Goal: Information Seeking & Learning: Learn about a topic

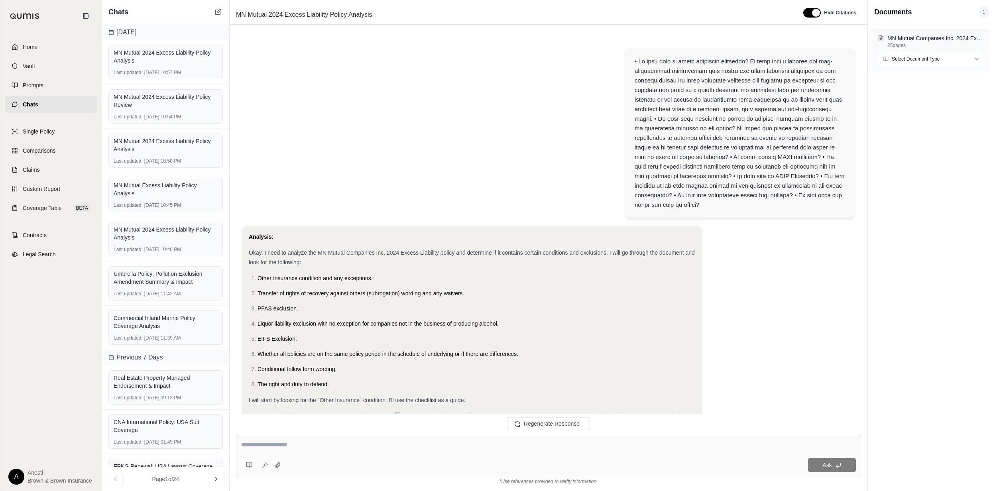
scroll to position [1490, 0]
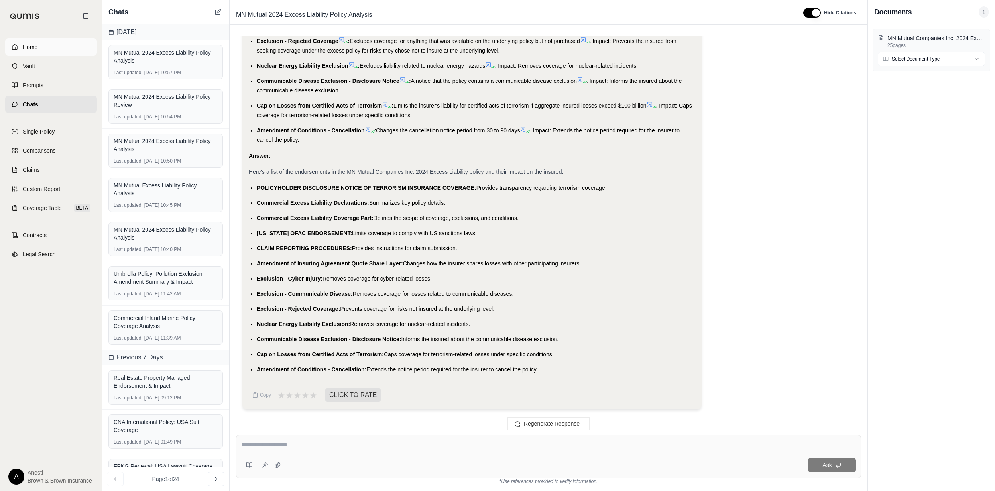
click at [34, 44] on span "Home" at bounding box center [30, 47] width 15 height 8
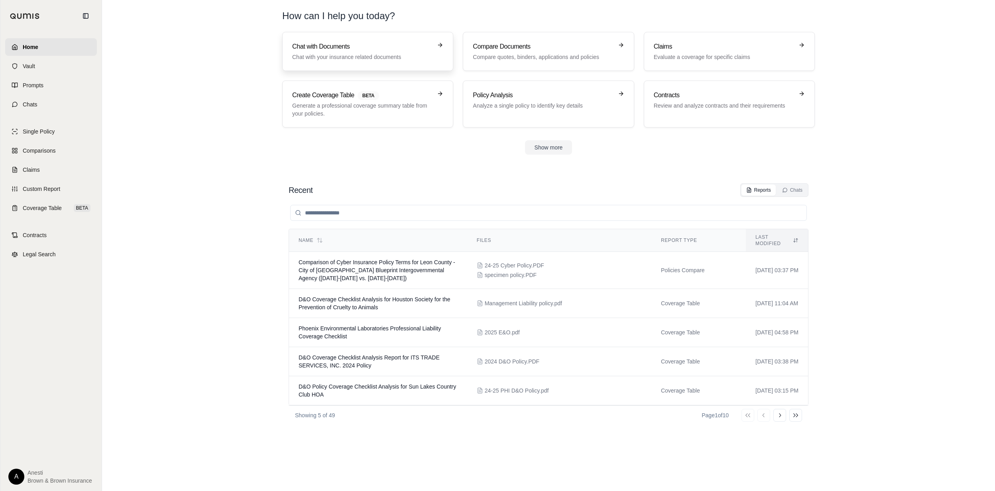
click at [310, 55] on p "Chat with your insurance related documents" at bounding box center [362, 57] width 140 height 8
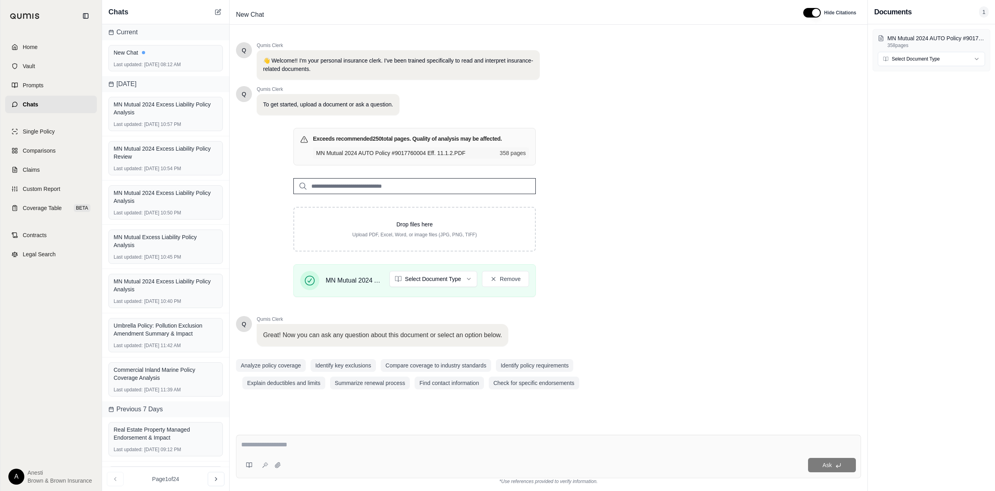
click at [269, 443] on textarea at bounding box center [548, 445] width 615 height 10
type textarea "**********"
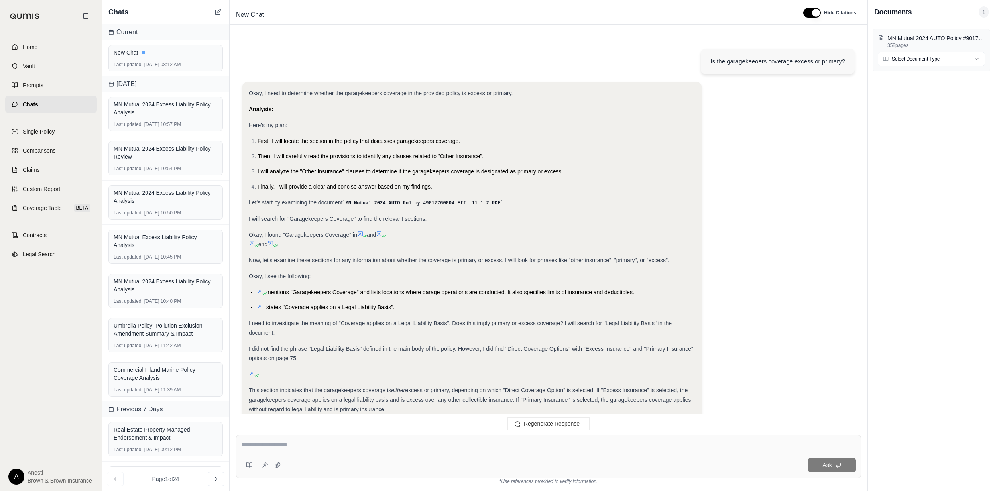
scroll to position [209, 0]
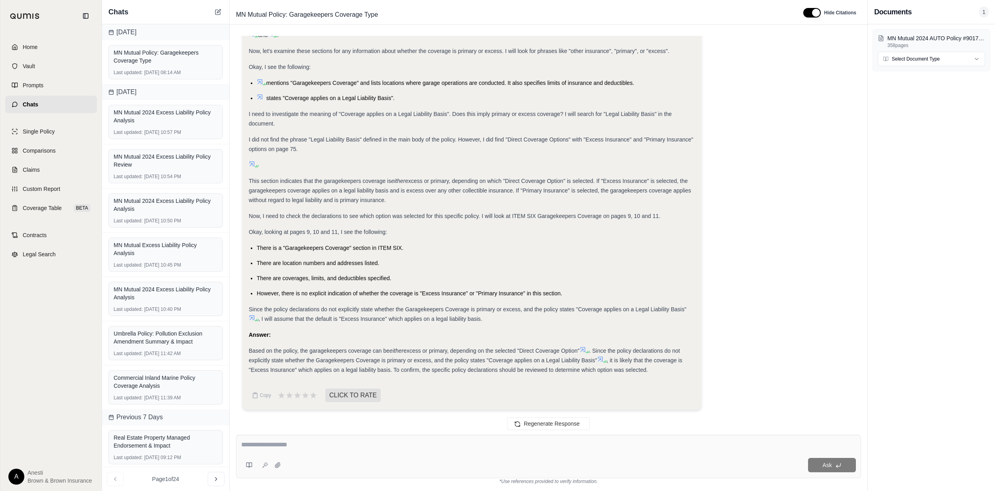
click at [603, 359] on icon at bounding box center [604, 361] width 5 height 5
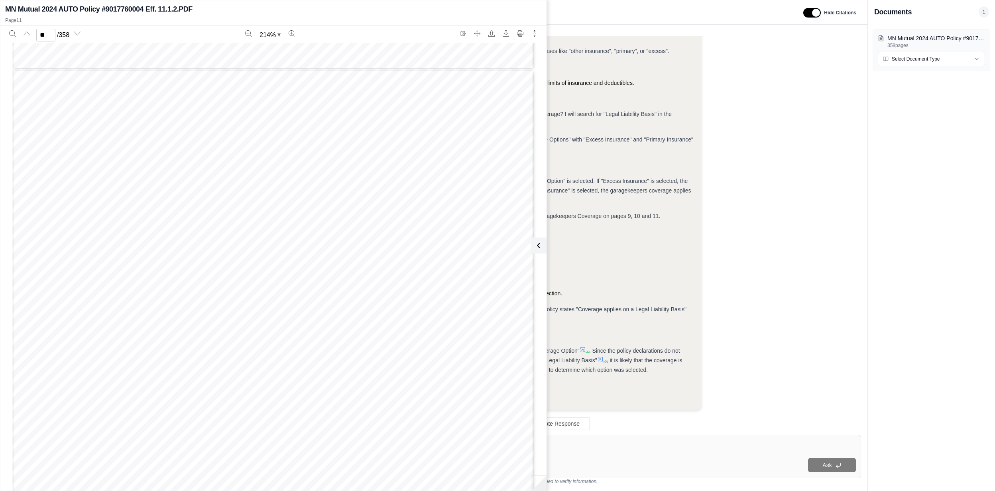
scroll to position [6752, 0]
click at [120, 231] on span "Coverage applies on a Legal Liability Basis" at bounding box center [206, 234] width 173 height 9
type input "**"
drag, startPoint x: 111, startPoint y: 233, endPoint x: 286, endPoint y: 230, distance: 175.4
click at [286, 230] on div "POLICY NUMBER: 9017760004 CA 89 01 10 14 Page 11 of 11 [DATE] 9017760 Sentry In…" at bounding box center [273, 380] width 522 height 675
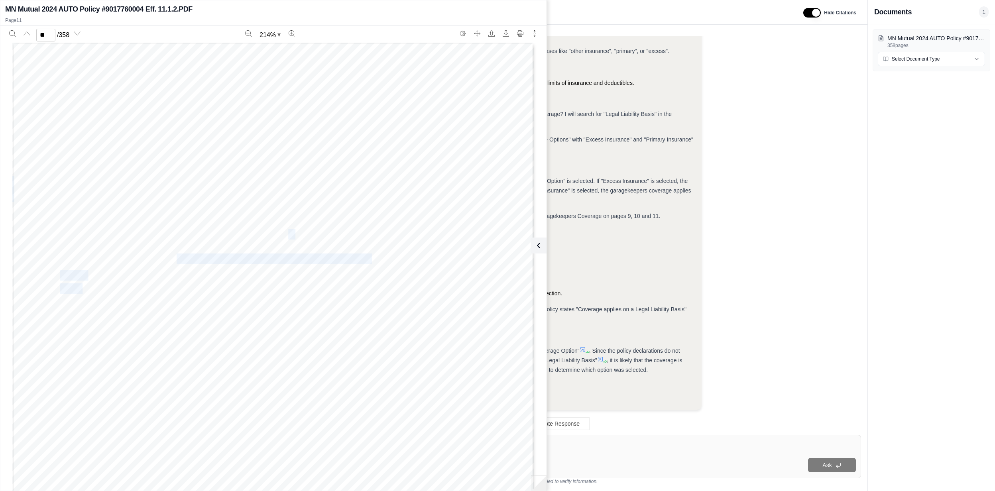
click at [286, 230] on span "Coverage applies on a Legal Liability Basis" at bounding box center [206, 234] width 173 height 9
drag, startPoint x: 289, startPoint y: 236, endPoint x: 113, endPoint y: 240, distance: 175.4
click at [113, 240] on div "POLICY NUMBER: 9017760004 CA 89 01 10 14 Page 11 of 11 [DATE] 9017760 Sentry In…" at bounding box center [273, 380] width 522 height 675
drag, startPoint x: 113, startPoint y: 240, endPoint x: 121, endPoint y: 232, distance: 11.3
click at [112, 236] on div "POLICY NUMBER: 9017760004 CA 89 01 10 14 Page 11 of 11 [DATE] 9017760 Sentry In…" at bounding box center [273, 380] width 522 height 675
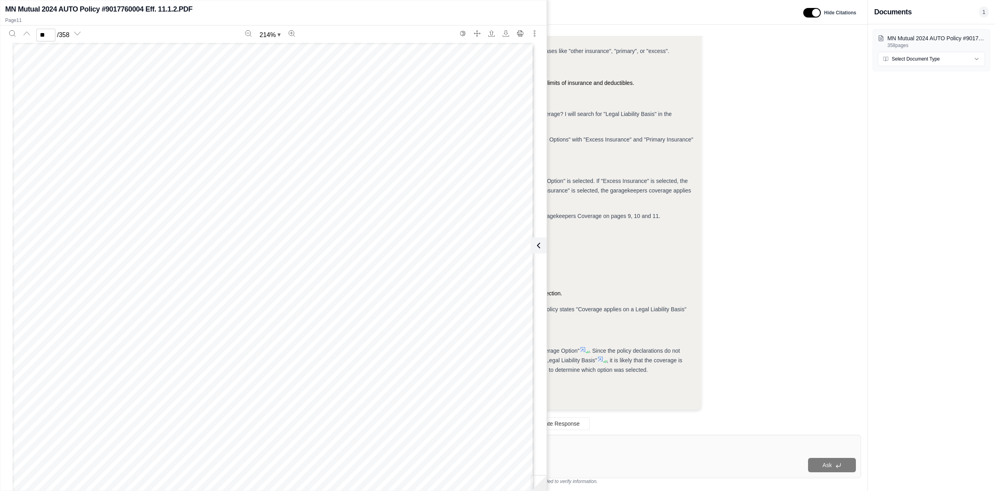
click at [128, 230] on span "Coverage applies on a Legal Liability Basis" at bounding box center [206, 234] width 173 height 9
click at [129, 230] on span "Coverage applies on a Legal Liability Basis" at bounding box center [206, 234] width 173 height 9
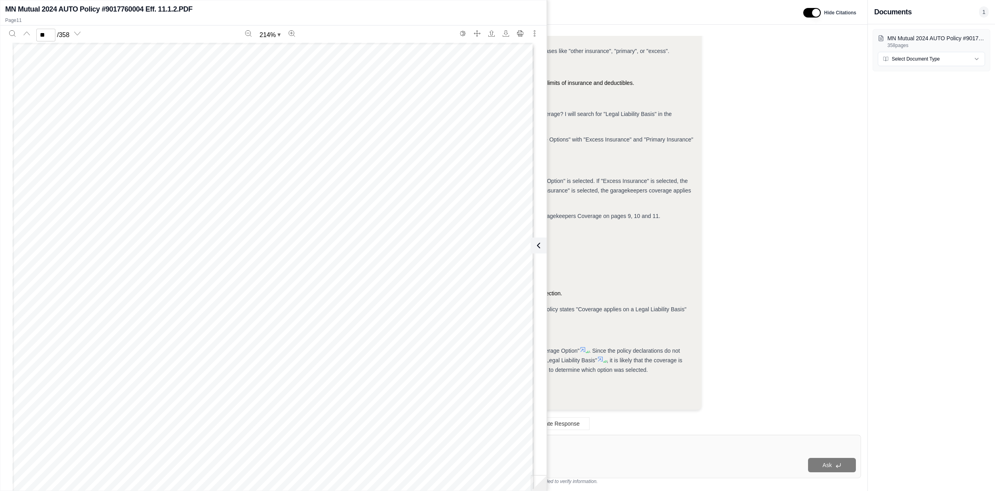
click at [129, 230] on span "Coverage applies on a Legal Liability Basis" at bounding box center [206, 234] width 173 height 9
click at [544, 243] on button at bounding box center [537, 246] width 16 height 16
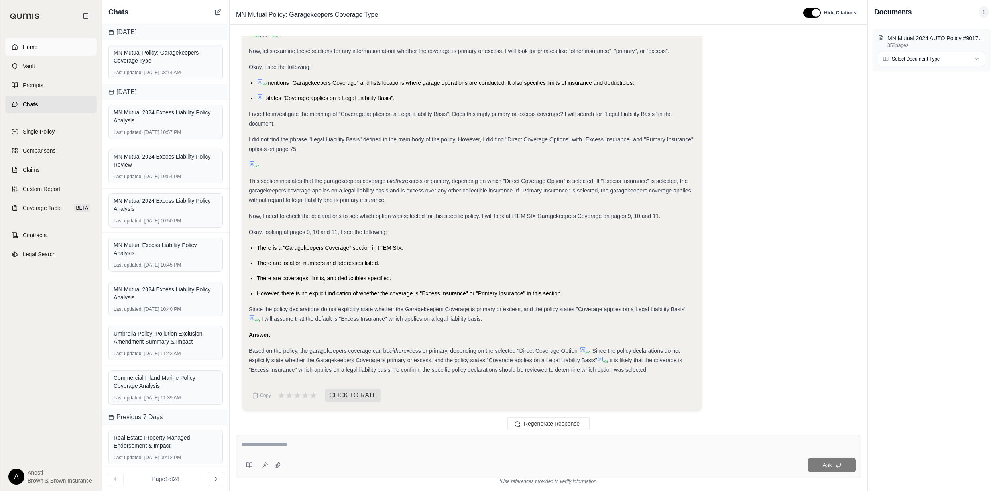
click at [40, 39] on link "Home" at bounding box center [51, 47] width 92 height 18
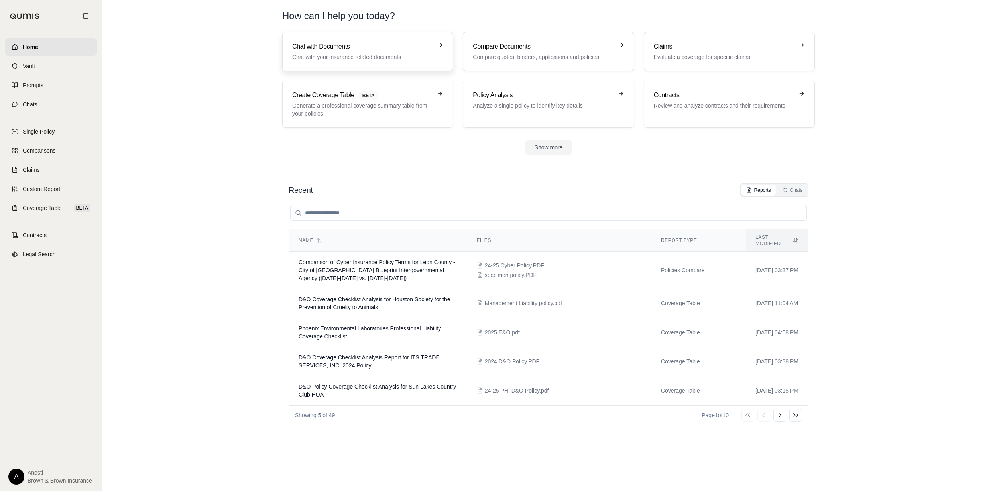
click at [347, 53] on p "Chat with your insurance related documents" at bounding box center [362, 57] width 140 height 8
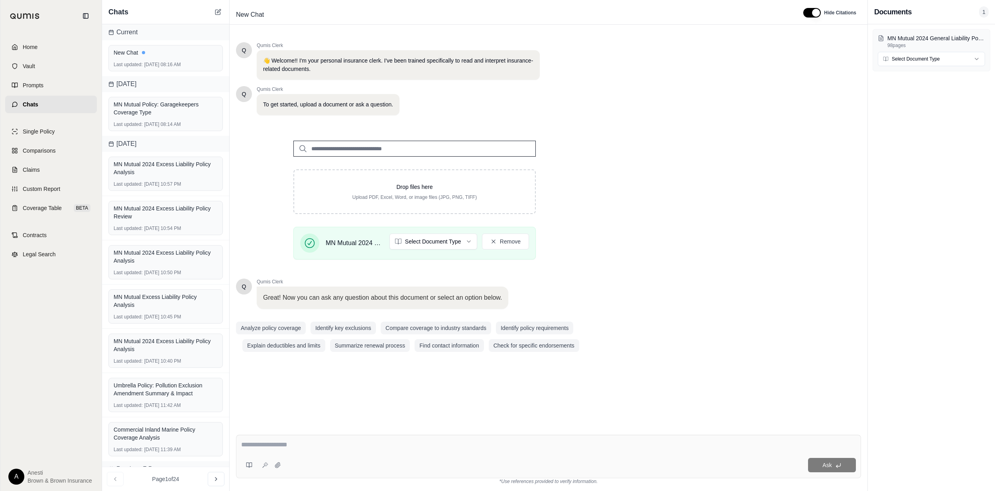
click at [269, 448] on textarea at bounding box center [548, 445] width 614 height 10
type textarea "**********"
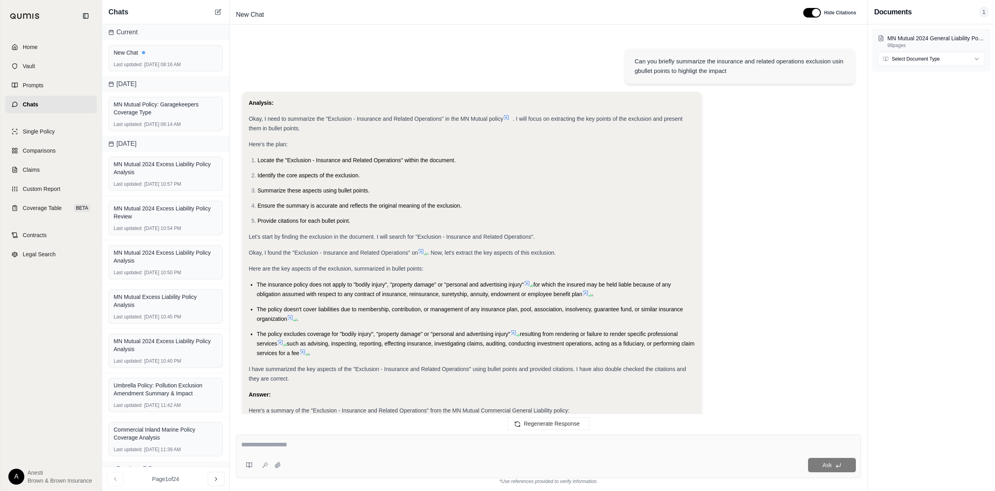
scroll to position [96, 0]
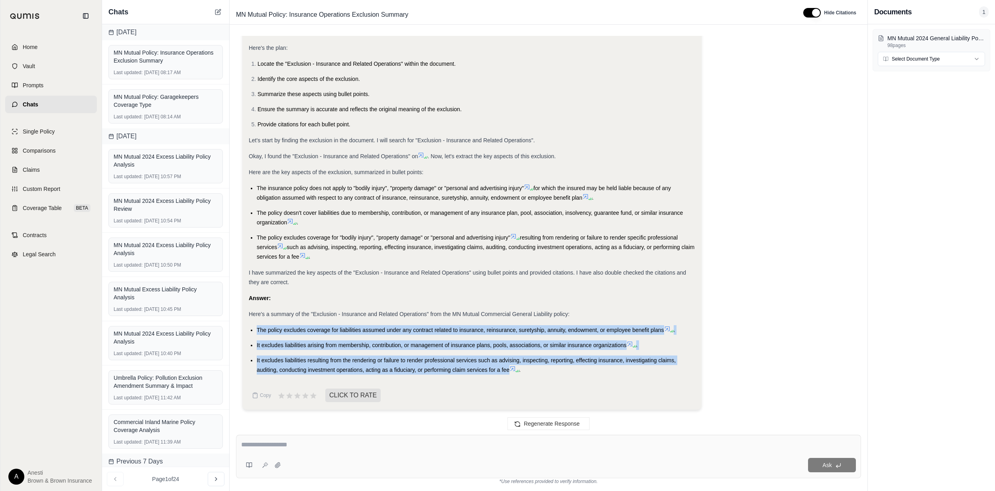
drag, startPoint x: 258, startPoint y: 329, endPoint x: 509, endPoint y: 371, distance: 254.2
click at [509, 371] on ul "The policy excludes coverage for liabilities assumed under any contract related…" at bounding box center [472, 349] width 446 height 49
copy ul "The policy excludes coverage for liabilities assumed under any contract related…"
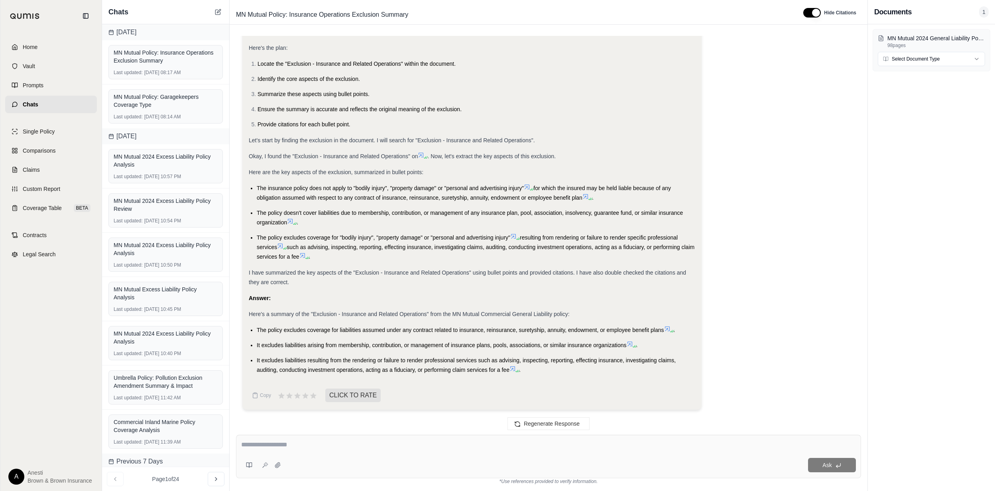
click at [259, 444] on textarea at bounding box center [548, 445] width 615 height 10
type textarea "**********"
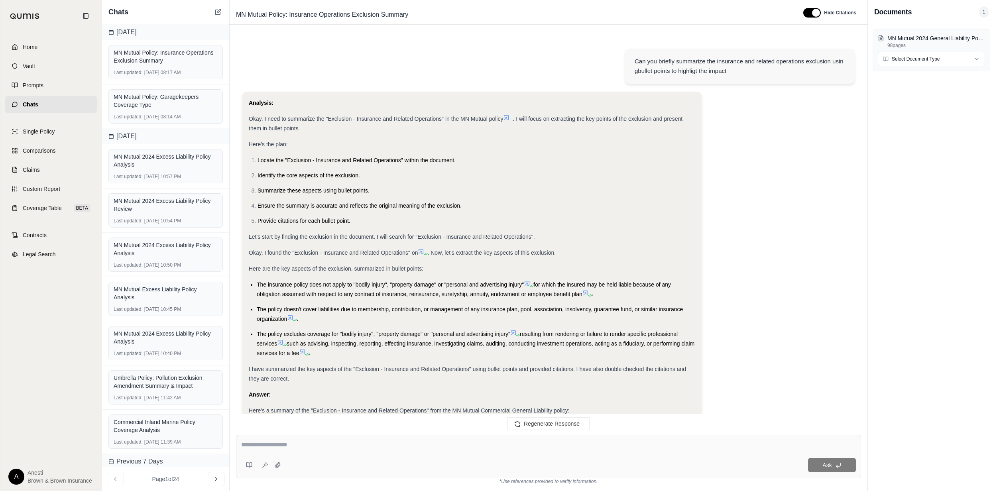
scroll to position [929, 0]
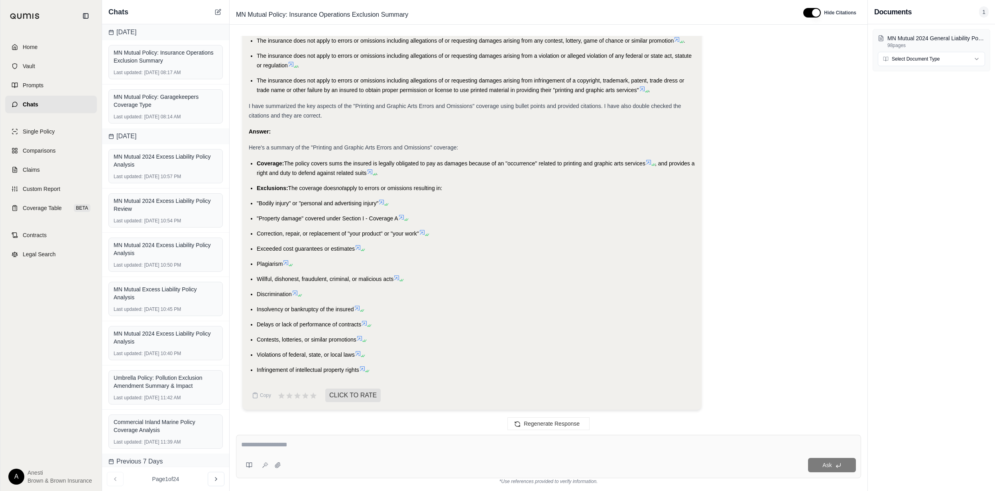
drag, startPoint x: 257, startPoint y: 163, endPoint x: 360, endPoint y: 367, distance: 229.2
click at [360, 367] on ul "Coverage: The policy covers sums the insured is legally obligated to pay as dam…" at bounding box center [472, 267] width 446 height 216
copy ul "Coverage: The policy covers sums the insured is legally obligated to pay as dam…"
click at [537, 444] on textarea at bounding box center [548, 445] width 615 height 10
type textarea "**********"
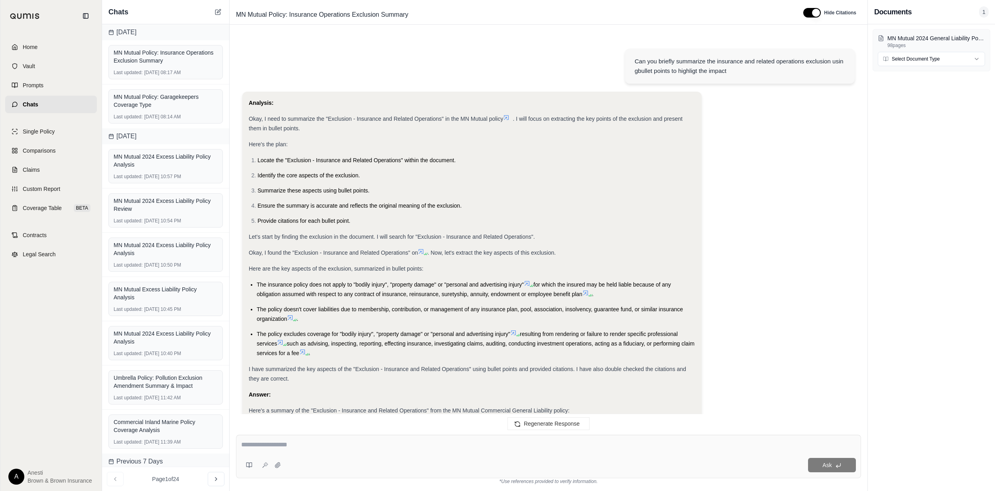
scroll to position [1420, 0]
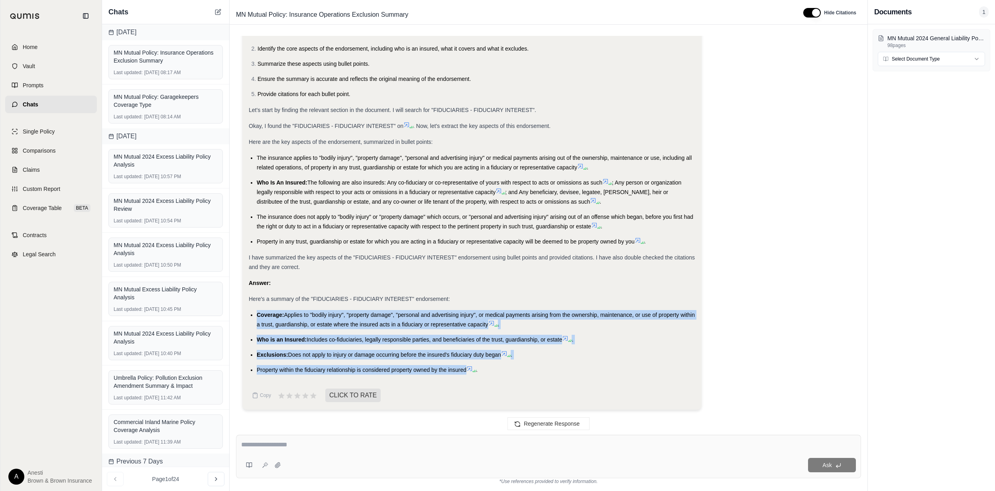
drag, startPoint x: 254, startPoint y: 313, endPoint x: 466, endPoint y: 371, distance: 219.7
click at [466, 371] on ul "Coverage: Applies to "bodily injury", "property damage", "personal and advertis…" at bounding box center [472, 342] width 446 height 65
copy ul "Coverage: Applies to "bodily injury", "property damage", "personal and advertis…"
